Goal: Task Accomplishment & Management: Complete application form

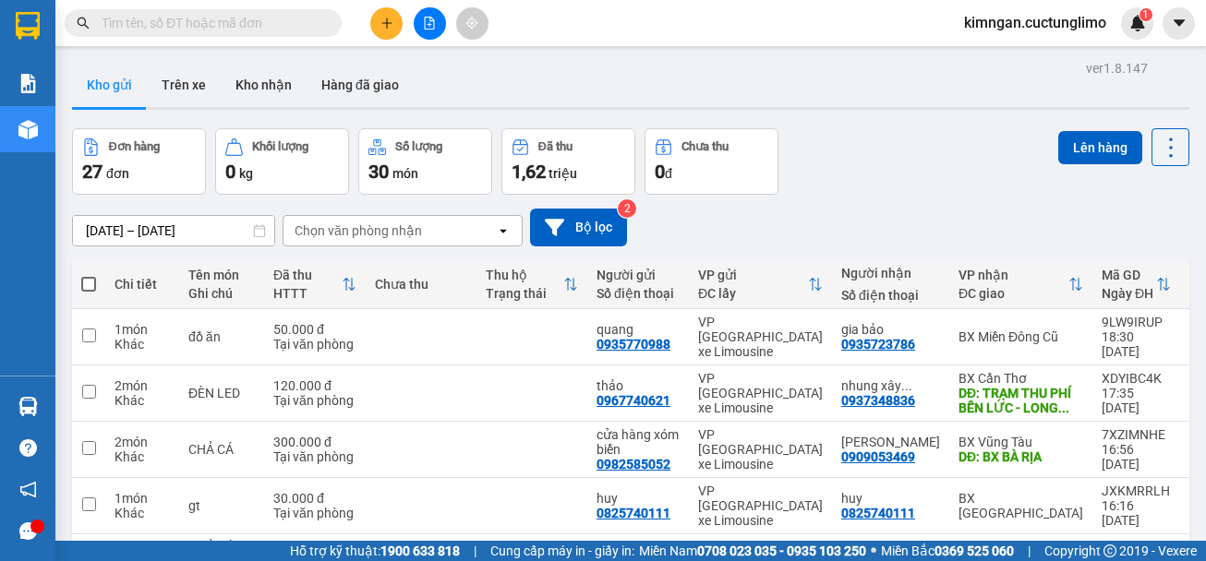
click at [372, 18] on button at bounding box center [386, 23] width 32 height 32
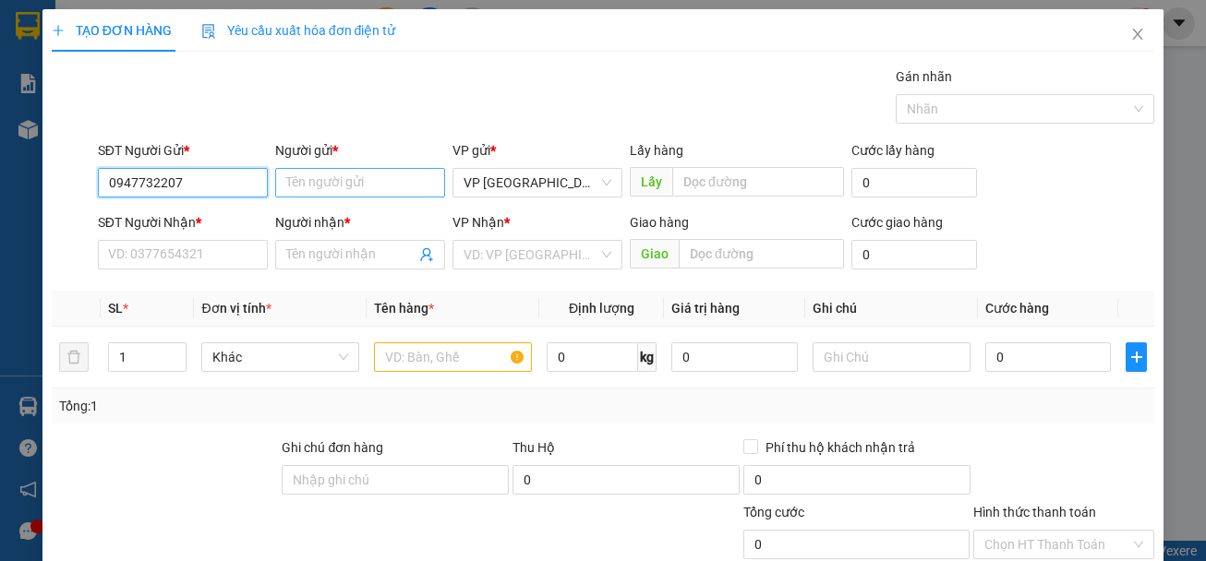
type input "0947732207"
click at [365, 182] on input "Người gửi *" at bounding box center [360, 183] width 170 height 30
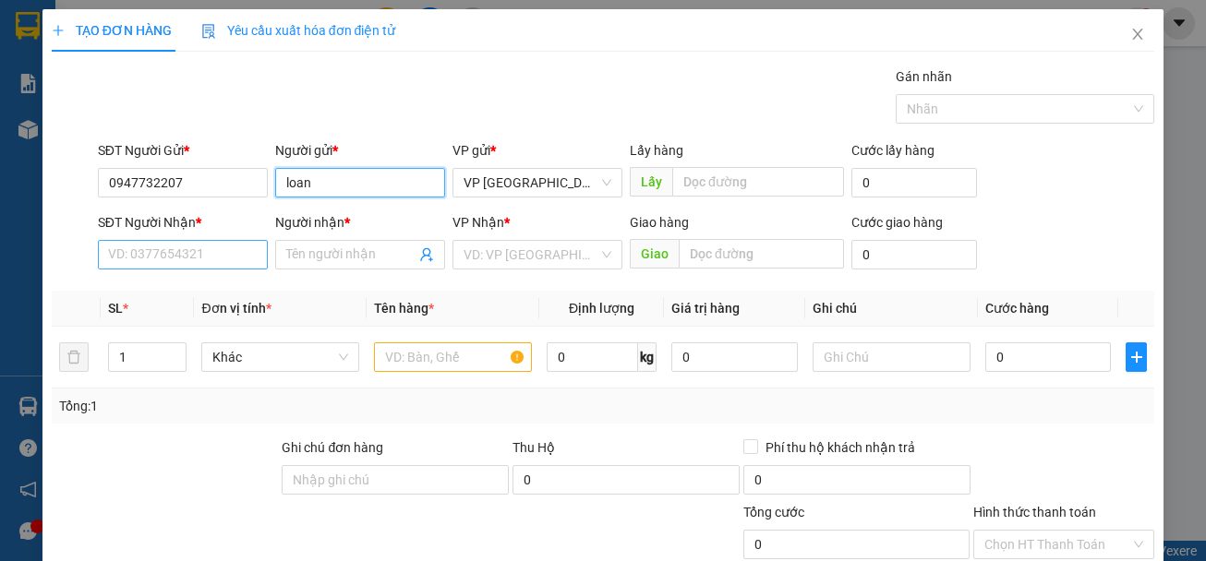
type input "loan"
click at [207, 244] on input "SĐT Người Nhận *" at bounding box center [183, 255] width 170 height 30
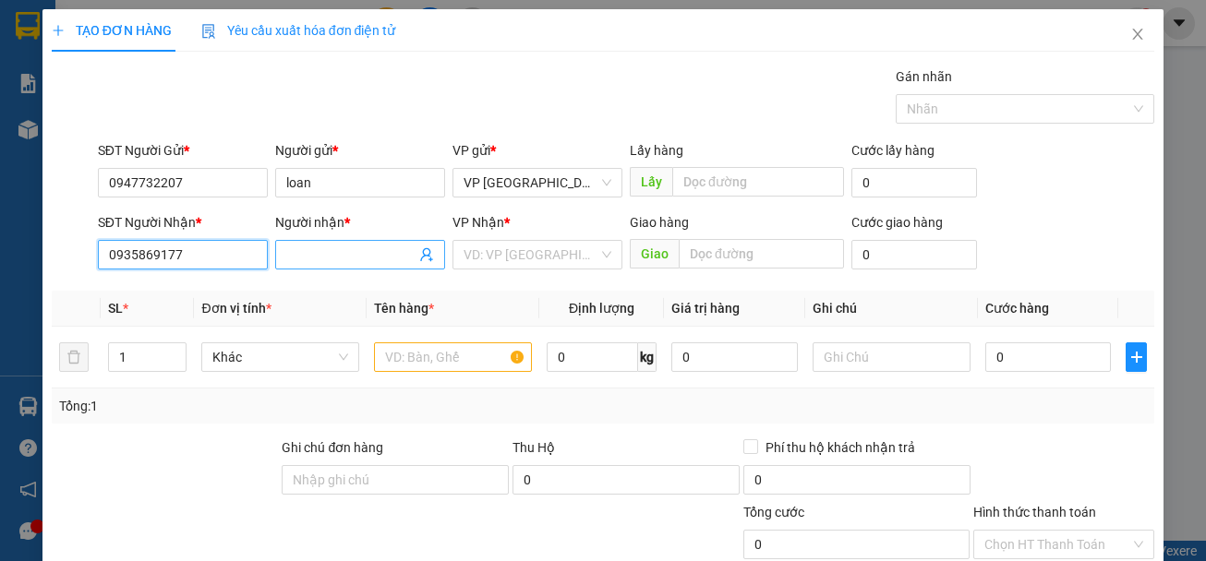
type input "0935869177"
click at [363, 251] on input "Người nhận *" at bounding box center [350, 255] width 129 height 20
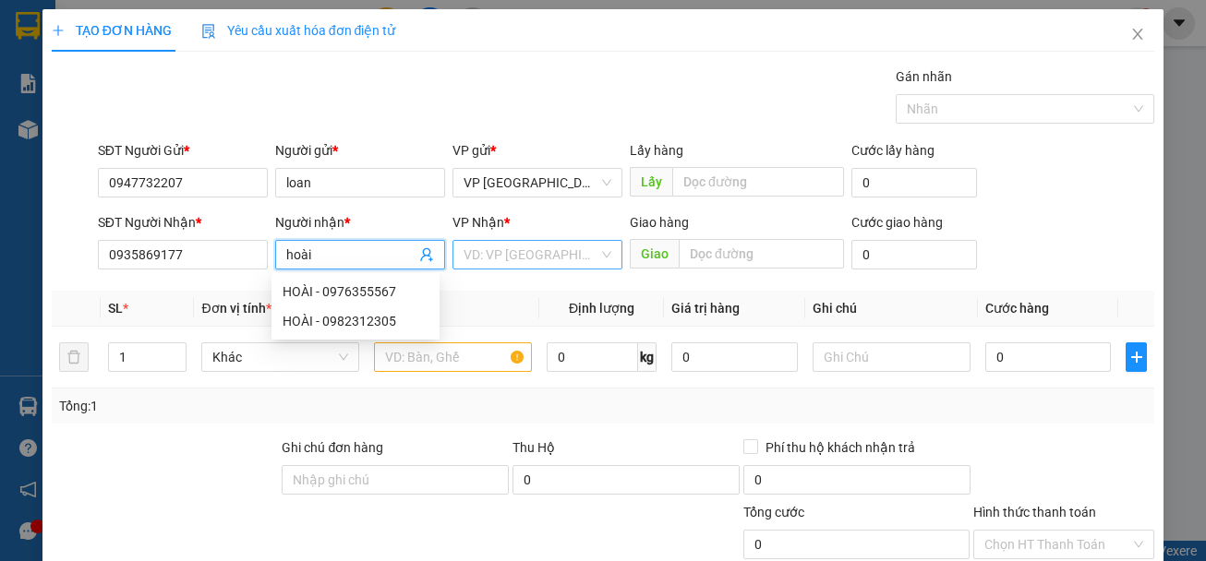
click at [478, 269] on div "VD: VP [GEOGRAPHIC_DATA]" at bounding box center [537, 255] width 170 height 30
type input "hoài"
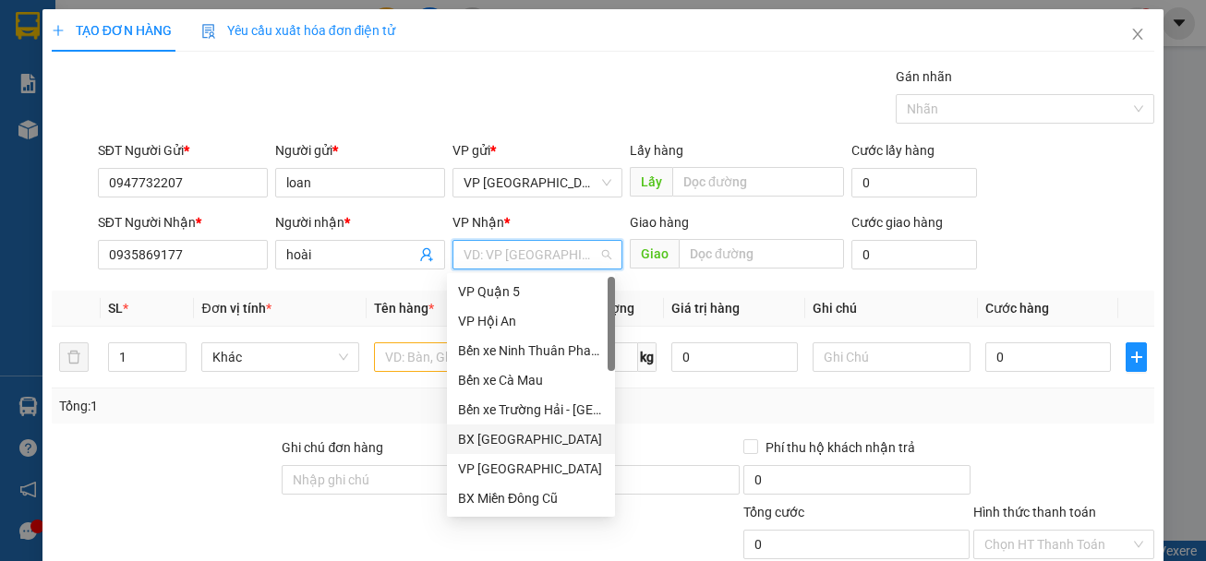
click at [538, 437] on div "BX [GEOGRAPHIC_DATA]" at bounding box center [531, 439] width 146 height 20
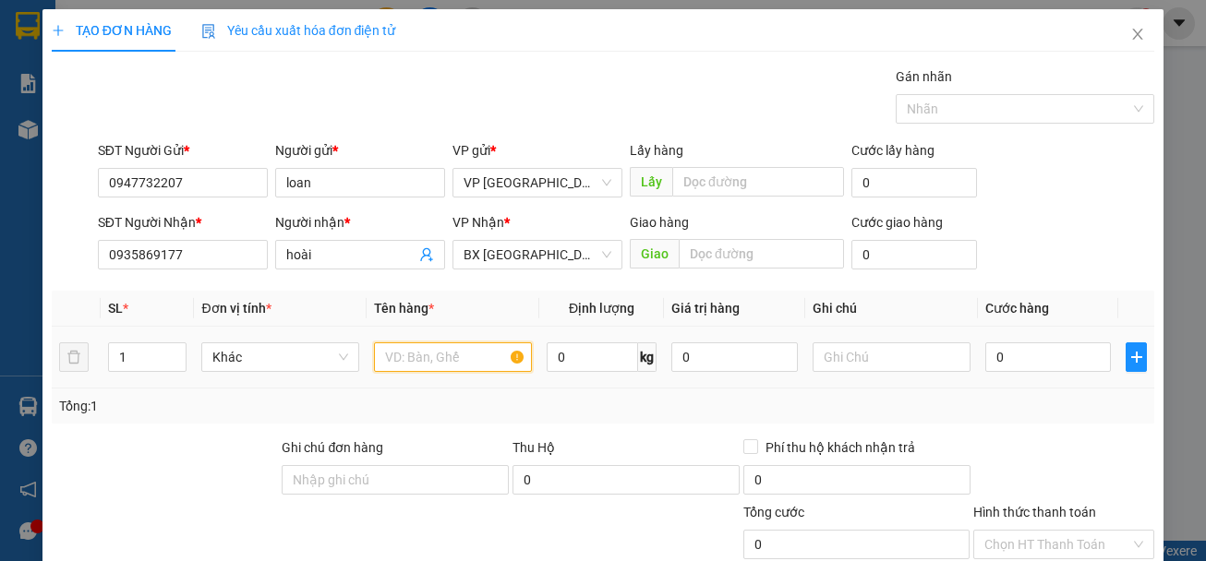
click at [461, 350] on input "text" at bounding box center [453, 358] width 158 height 30
type input "yến"
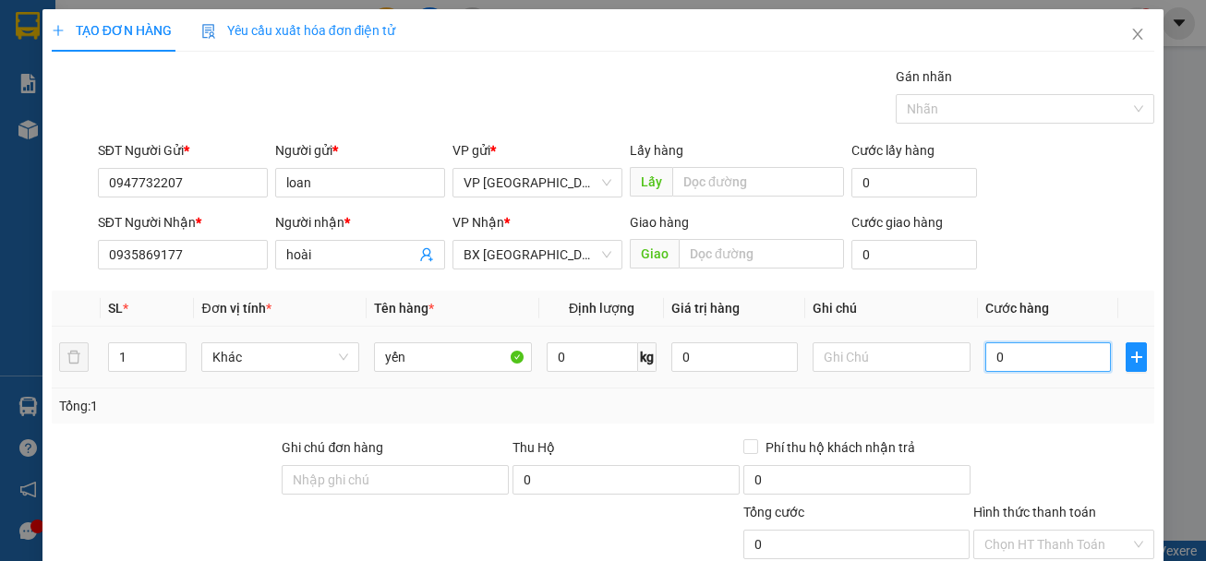
click at [1056, 366] on input "0" at bounding box center [1048, 358] width 126 height 30
type input "5"
type input "50"
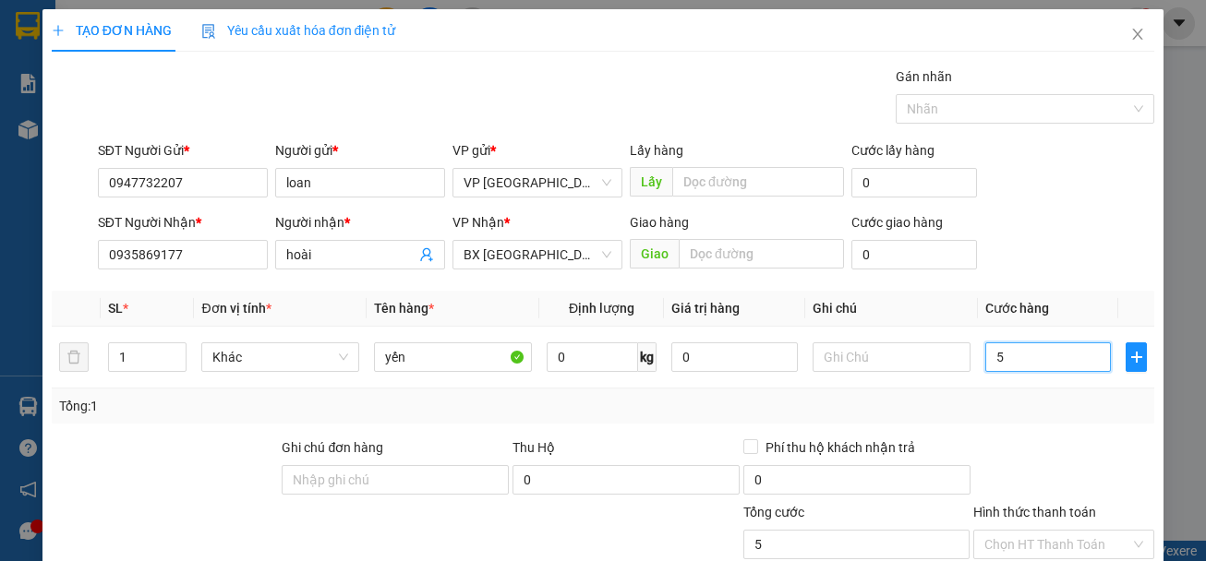
type input "50"
type input "500"
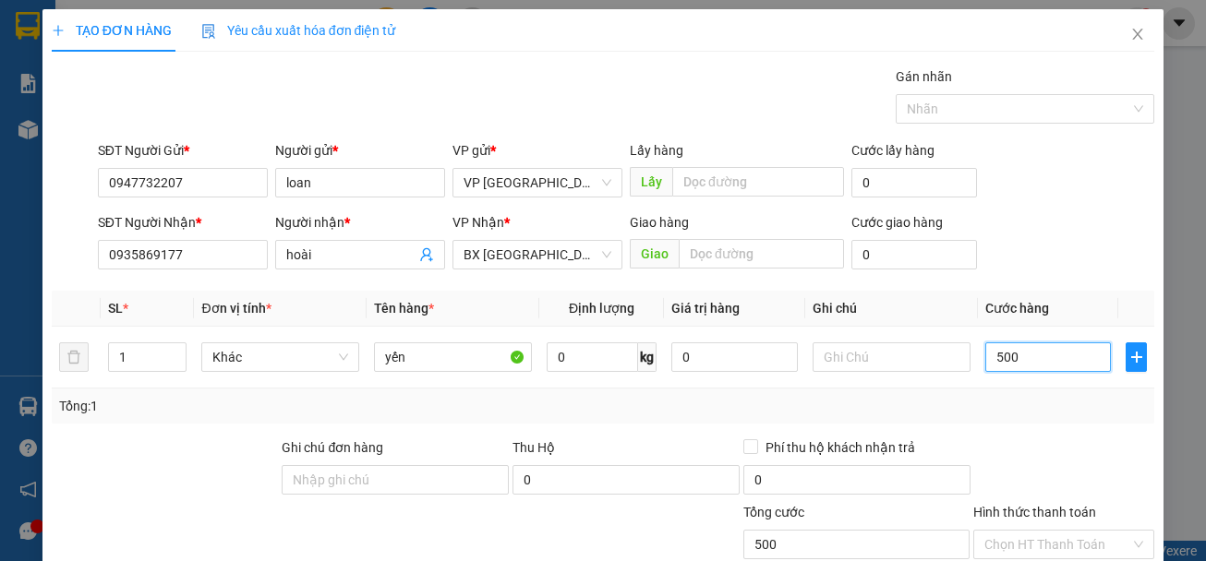
type input "5.000"
type input "50.000"
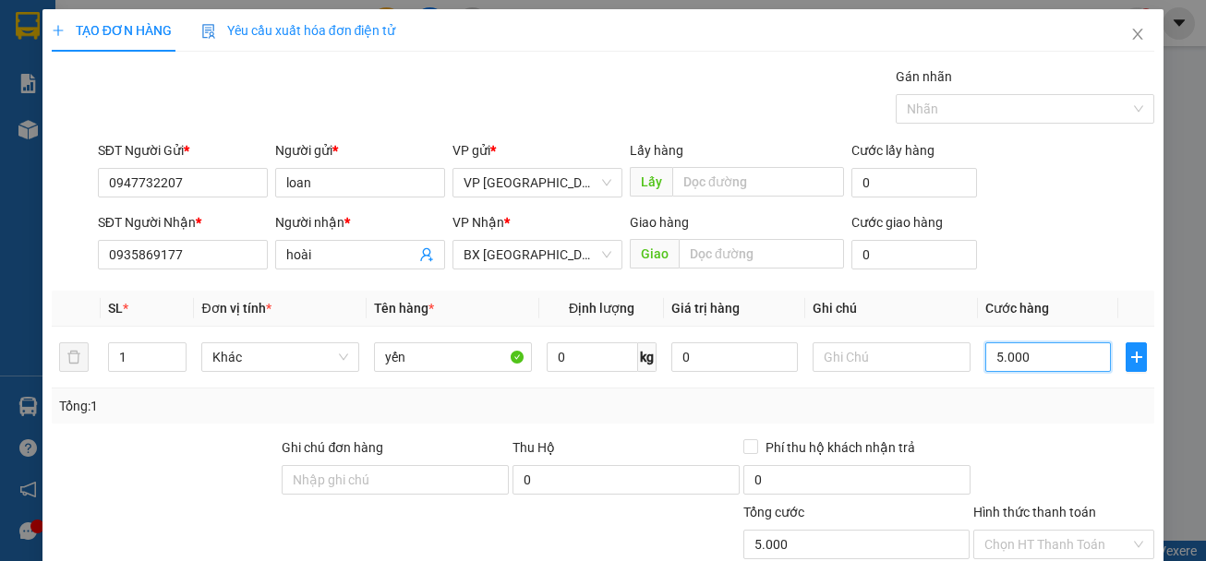
type input "50.000"
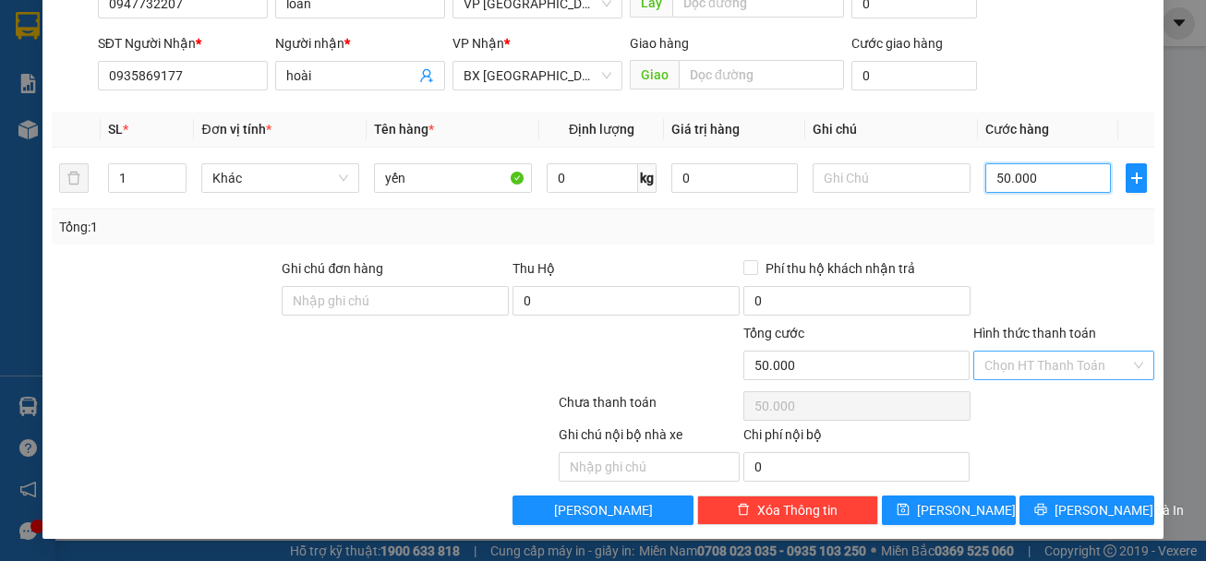
type input "50.000"
click at [1042, 355] on input "Hình thức thanh toán" at bounding box center [1057, 366] width 146 height 28
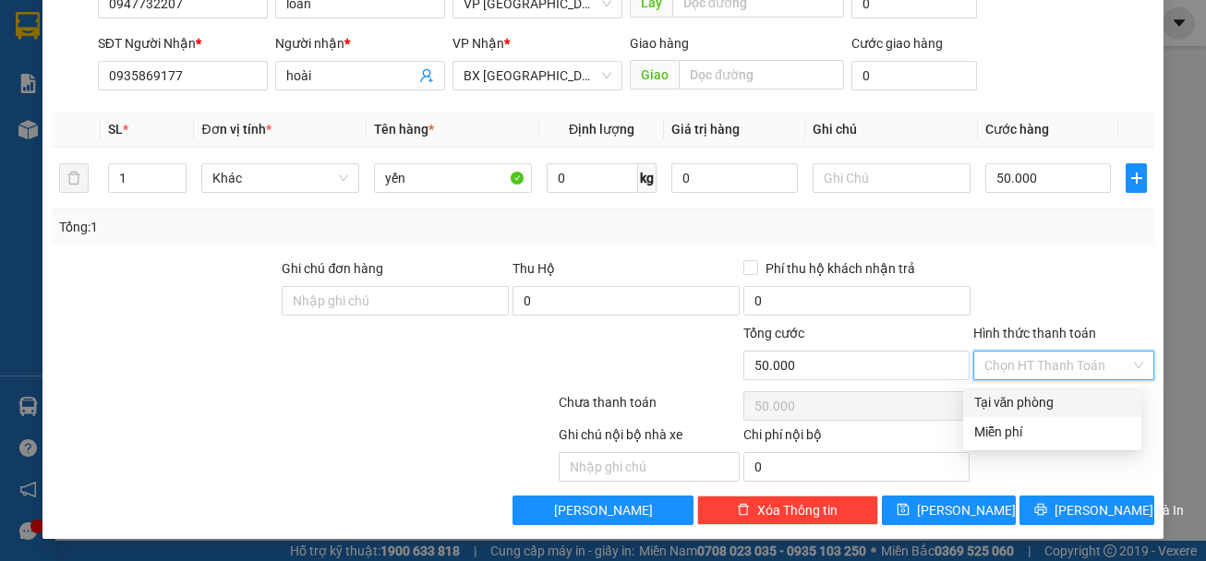
click at [1043, 398] on div "Tại văn phòng" at bounding box center [1052, 402] width 156 height 20
type input "0"
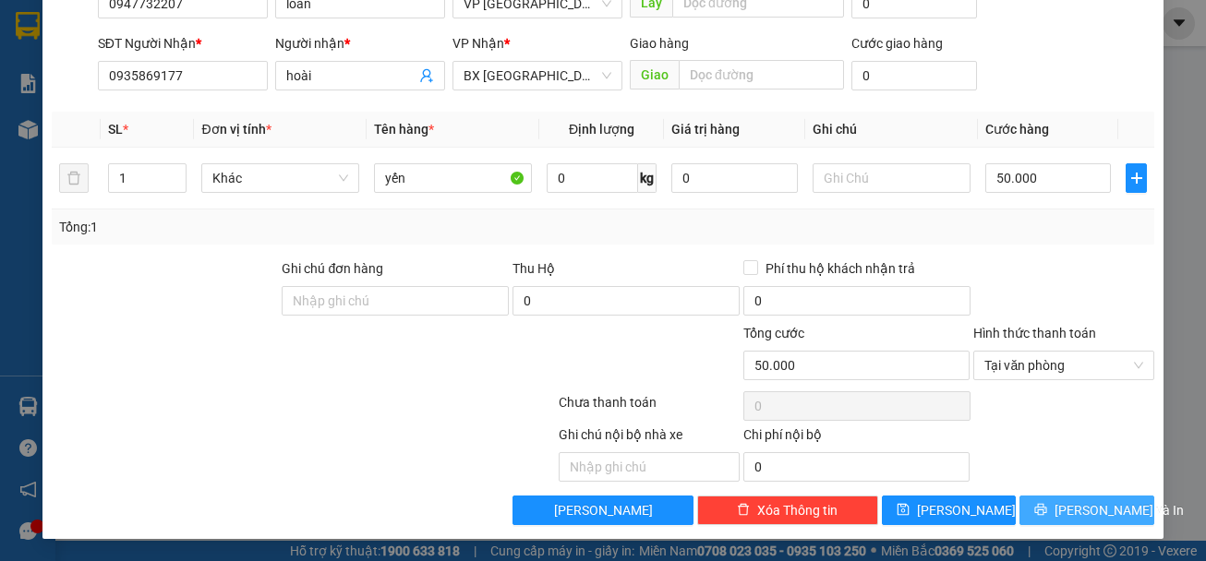
click at [1098, 509] on span "[PERSON_NAME] và In" at bounding box center [1118, 510] width 129 height 20
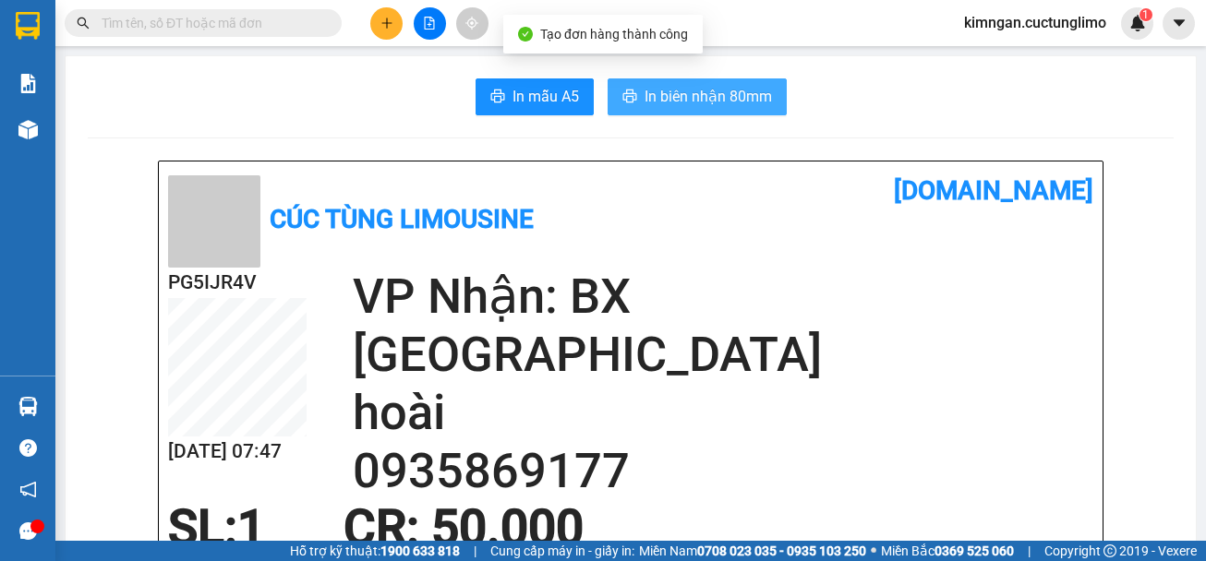
click at [661, 88] on span "In biên nhận 80mm" at bounding box center [708, 96] width 127 height 23
